Goal: Navigation & Orientation: Understand site structure

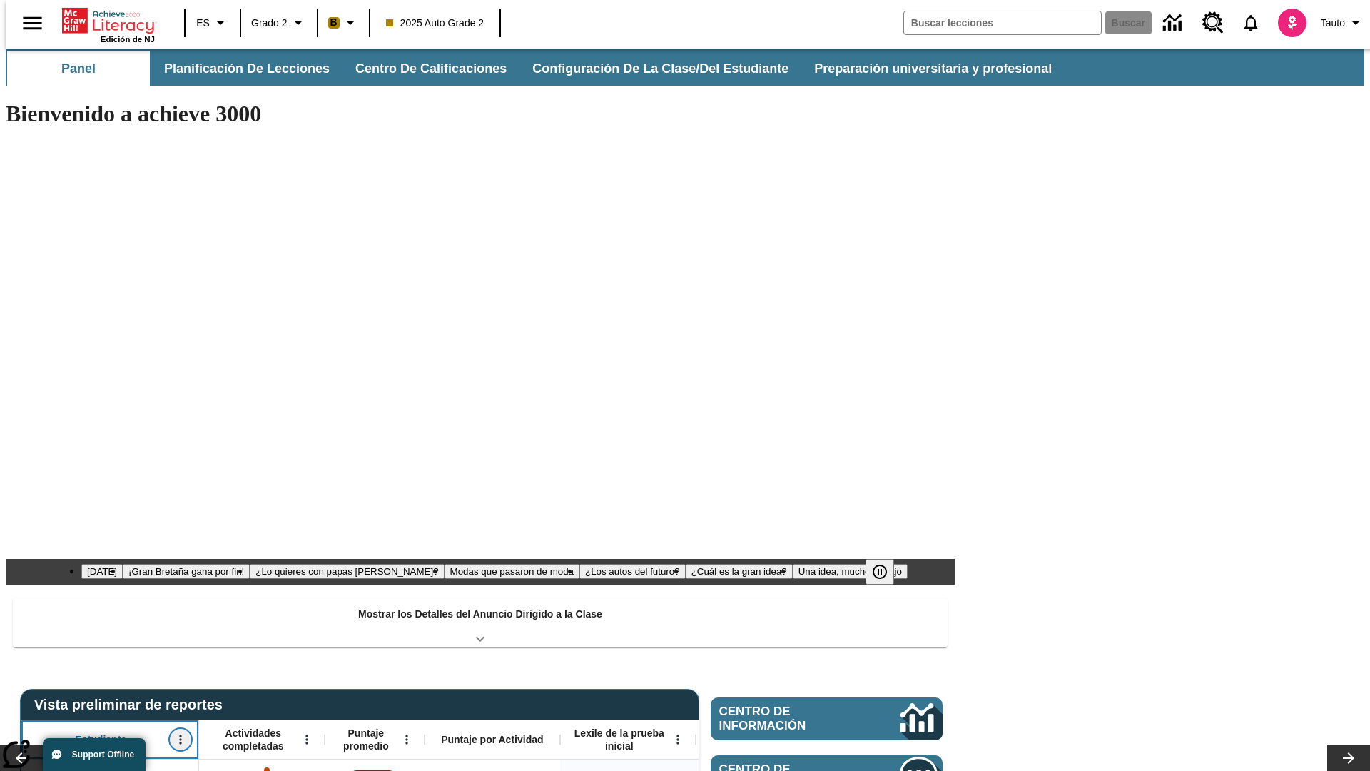
click at [179, 735] on icon "Abrir menú" at bounding box center [180, 739] width 2 height 9
click at [27, 503] on icon at bounding box center [26, 503] width 9 height 9
click at [179, 735] on icon "Estudiante, Abrir menú," at bounding box center [180, 739] width 2 height 9
click at [27, 503] on icon at bounding box center [26, 503] width 9 height 9
click at [305, 735] on icon "Abrir menú" at bounding box center [306, 739] width 2 height 9
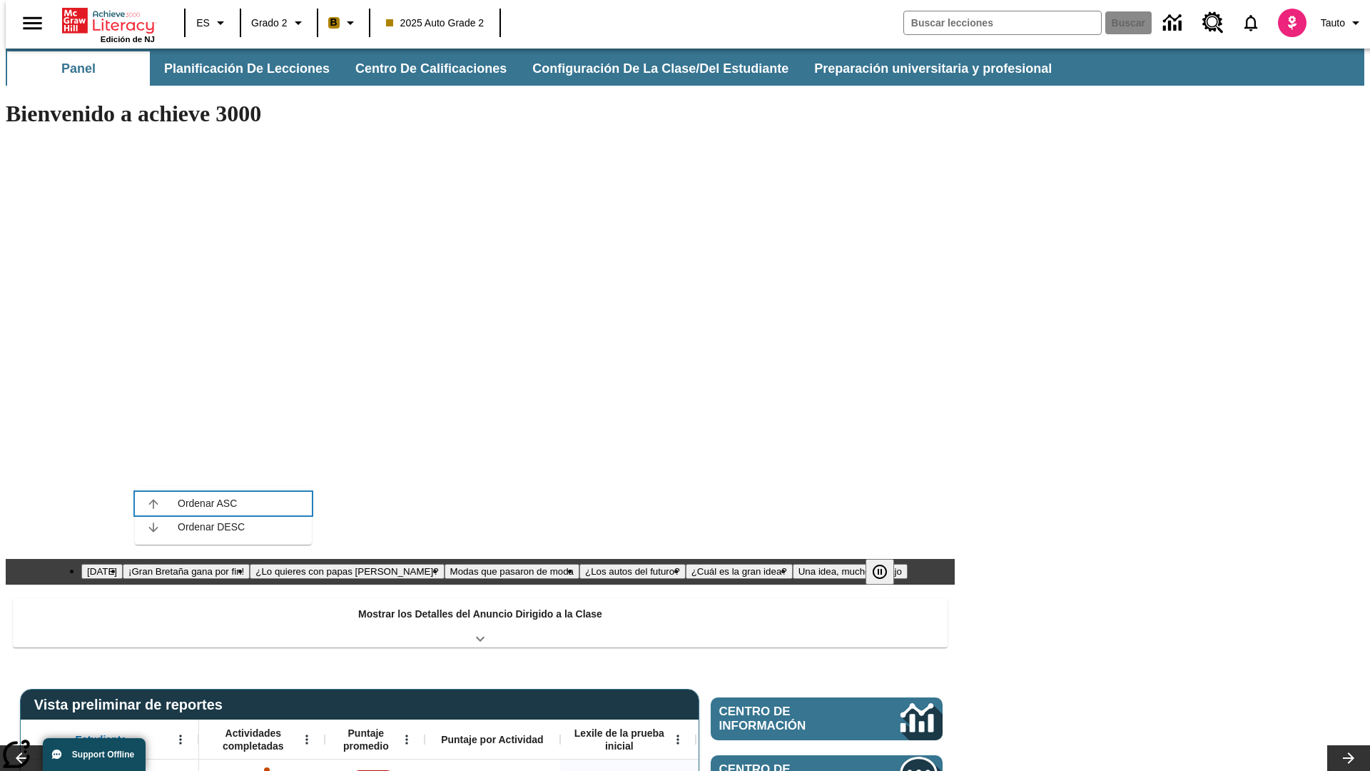
click at [153, 503] on icon at bounding box center [152, 503] width 9 height 9
click at [305, 735] on icon "Actividades completadas, Abrir menú," at bounding box center [306, 739] width 2 height 9
click at [153, 503] on icon at bounding box center [152, 503] width 9 height 9
click at [405, 735] on icon "Abrir menú" at bounding box center [406, 739] width 2 height 9
